Goal: Task Accomplishment & Management: Manage account settings

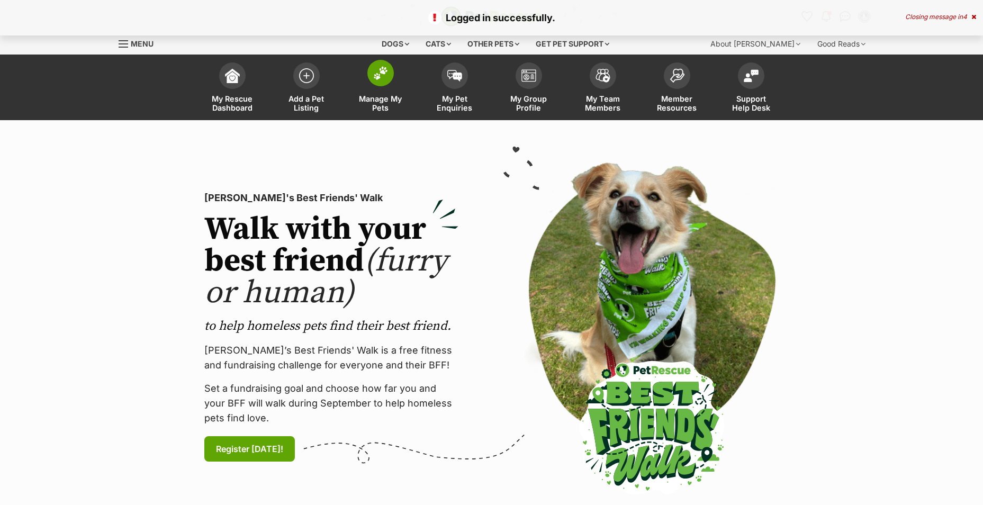
click at [391, 90] on link "Manage My Pets" at bounding box center [381, 88] width 74 height 63
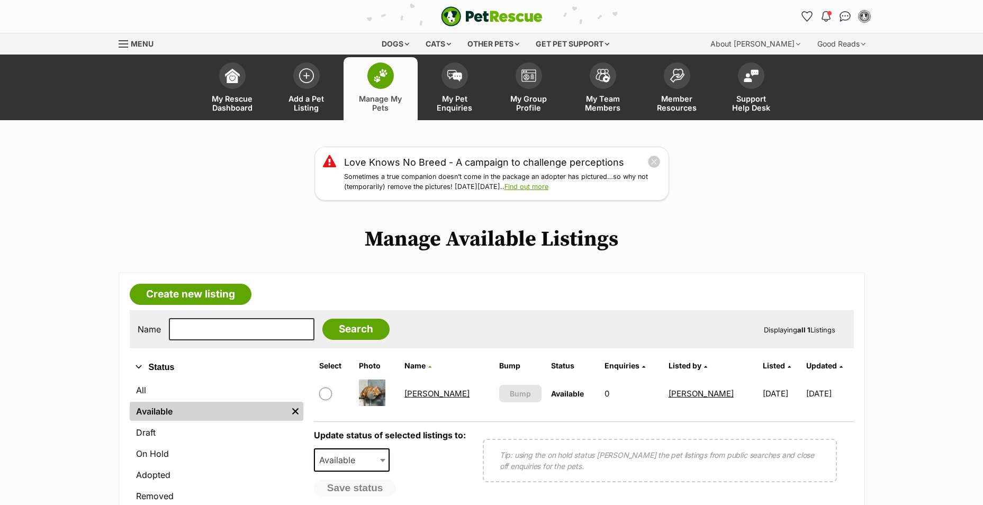
click at [435, 390] on link "Chester" at bounding box center [437, 394] width 65 height 10
